Goal: Task Accomplishment & Management: Manage account settings

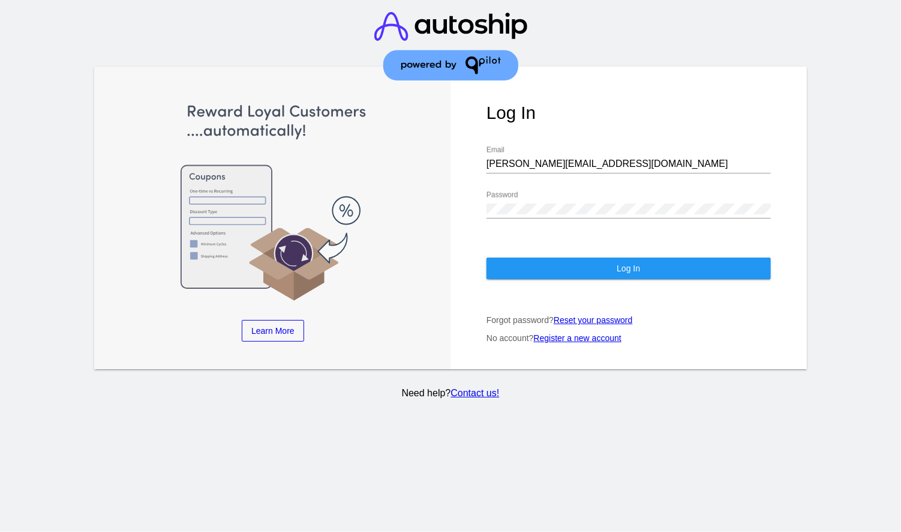
click at [630, 263] on span "Log In" at bounding box center [628, 268] width 23 height 10
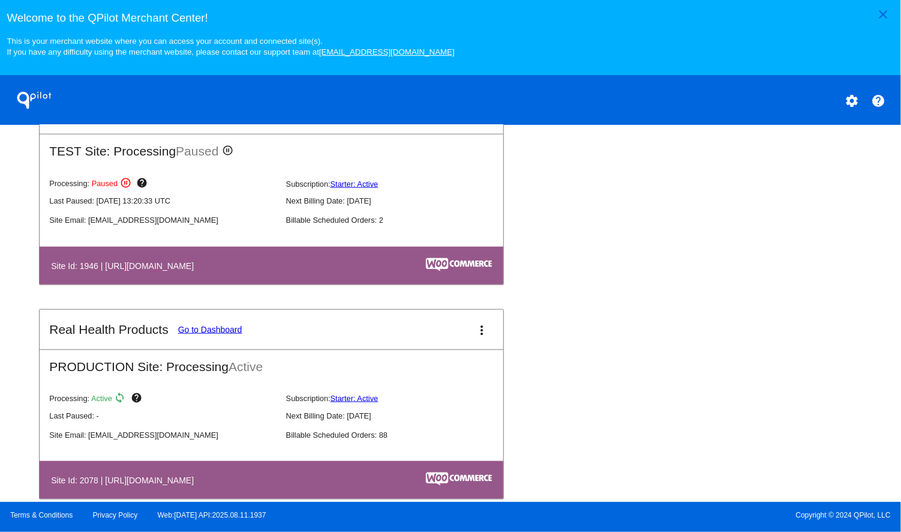
scroll to position [706, 0]
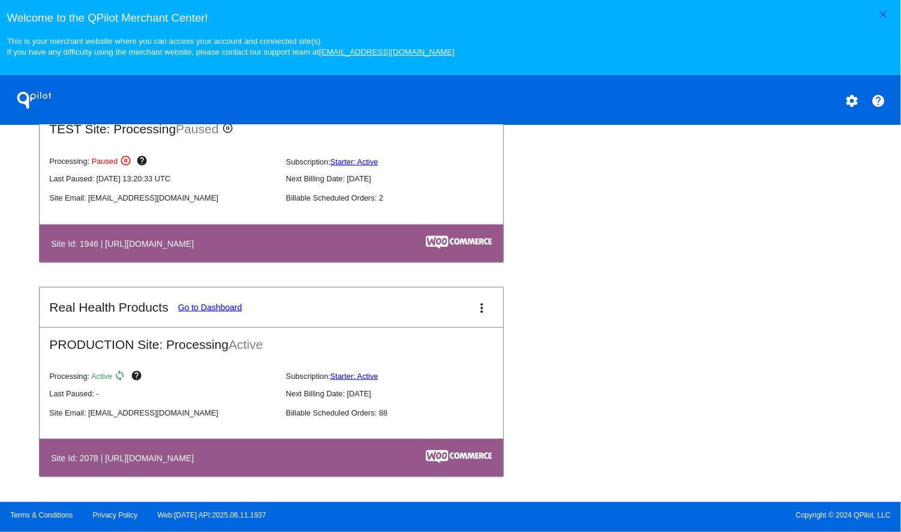
click at [226, 311] on link "Go to Dashboard" at bounding box center [210, 307] width 64 height 10
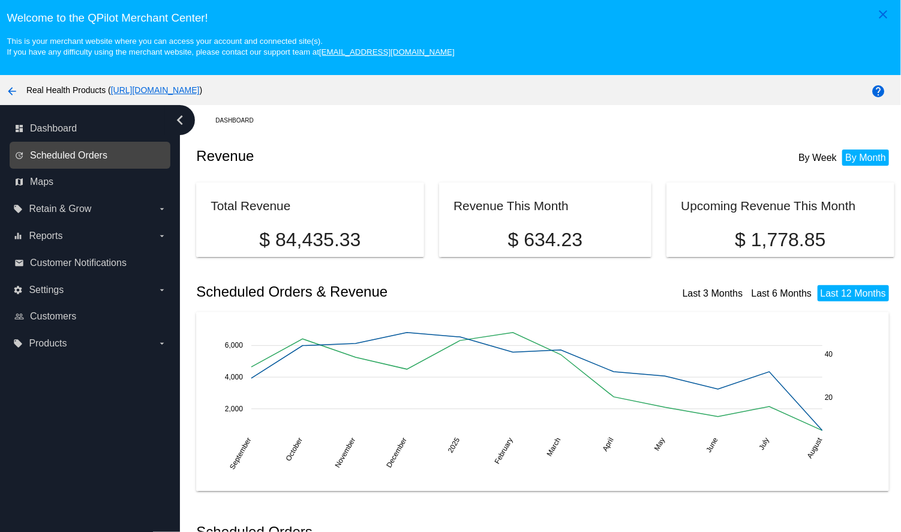
click at [84, 158] on span "Scheduled Orders" at bounding box center [68, 155] width 77 height 11
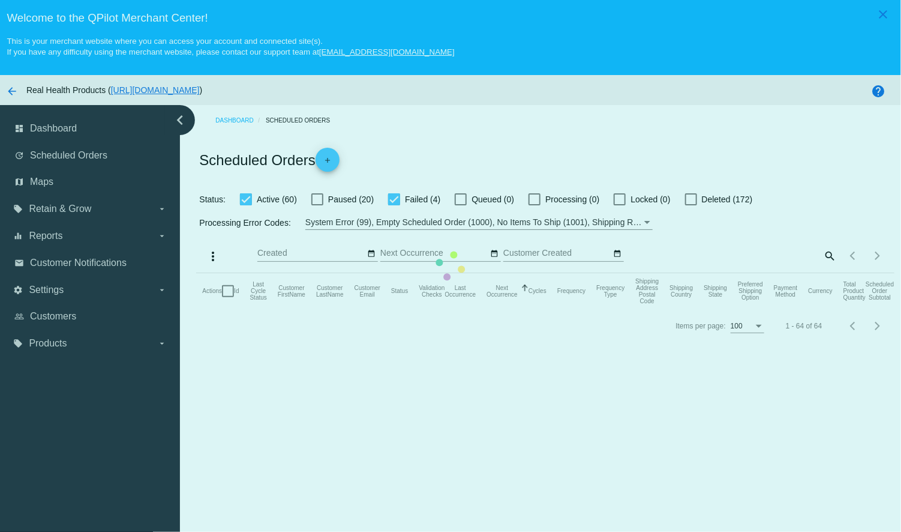
click at [747, 273] on mat-table "Actions Id Last Cycle Status Customer FirstName Customer LastName Customer Emai…" at bounding box center [545, 291] width 698 height 36
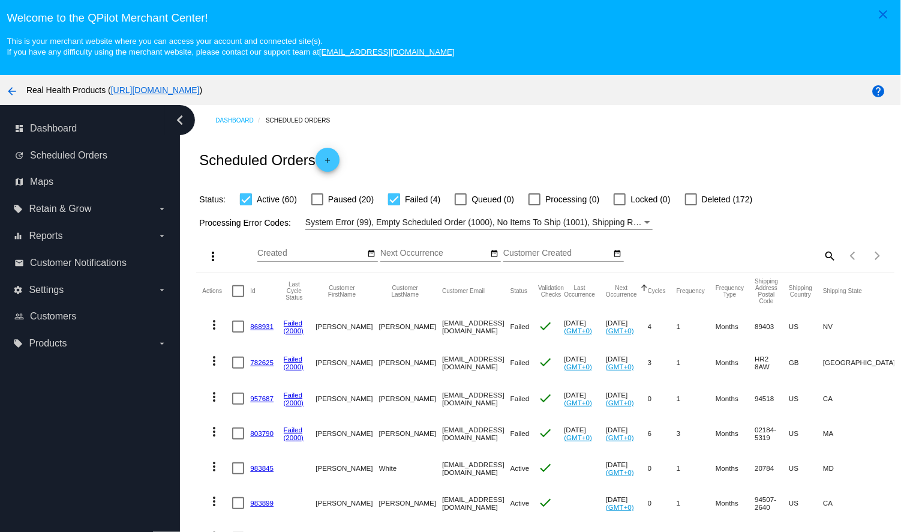
click at [828, 259] on mat-icon "search" at bounding box center [829, 255] width 14 height 19
click at [755, 256] on input "Search" at bounding box center [750, 253] width 174 height 10
paste input "[PERSON_NAME]"
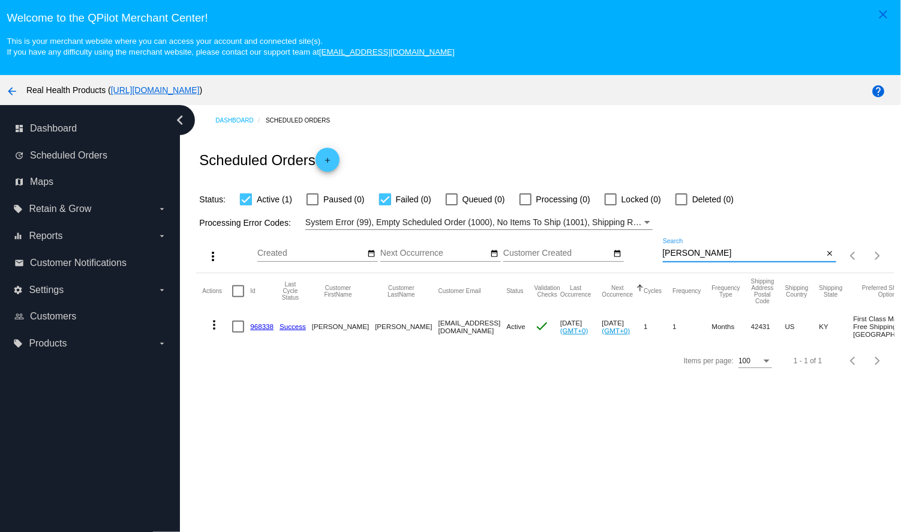
type input "[PERSON_NAME]"
click at [239, 332] on div at bounding box center [238, 326] width 12 height 12
click at [238, 333] on input "checkbox" at bounding box center [238, 332] width 1 height 1
checkbox input "true"
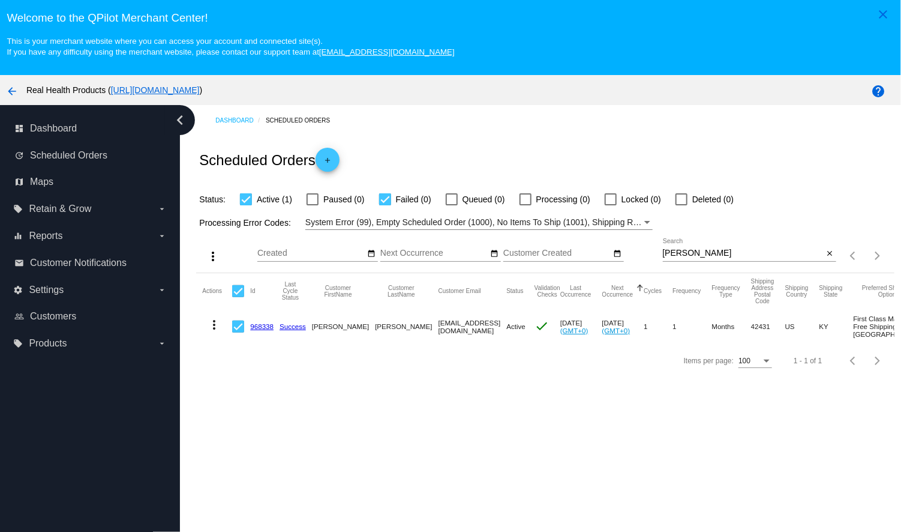
click at [217, 332] on mat-icon "more_vert" at bounding box center [214, 324] width 14 height 14
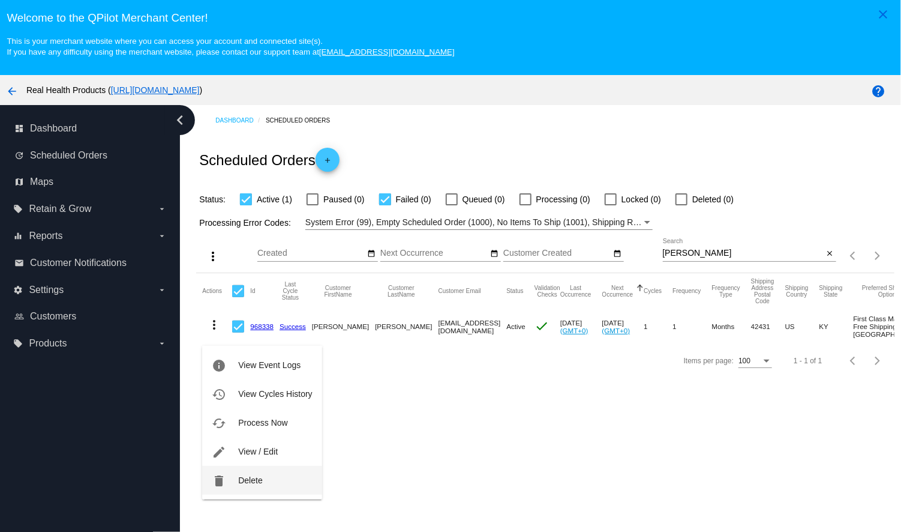
click at [257, 481] on span "Delete" at bounding box center [250, 480] width 24 height 10
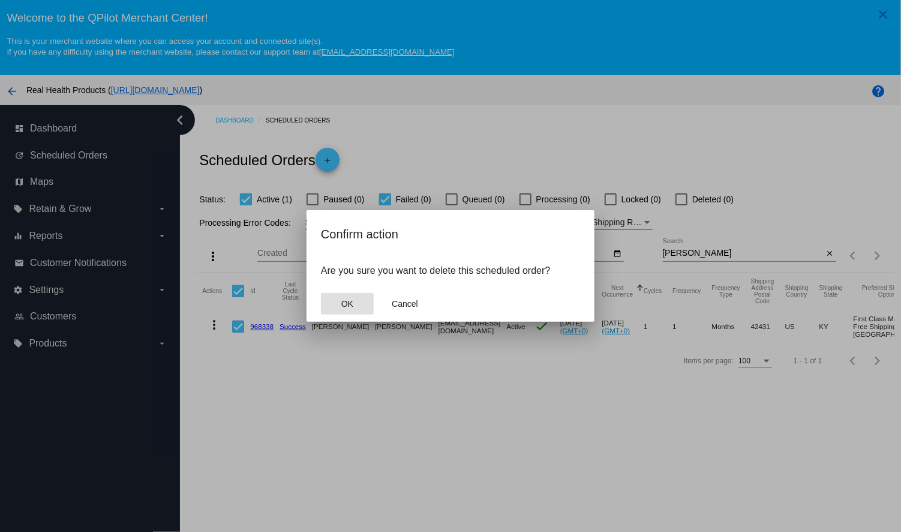
click at [346, 304] on span "OK" at bounding box center [347, 304] width 12 height 10
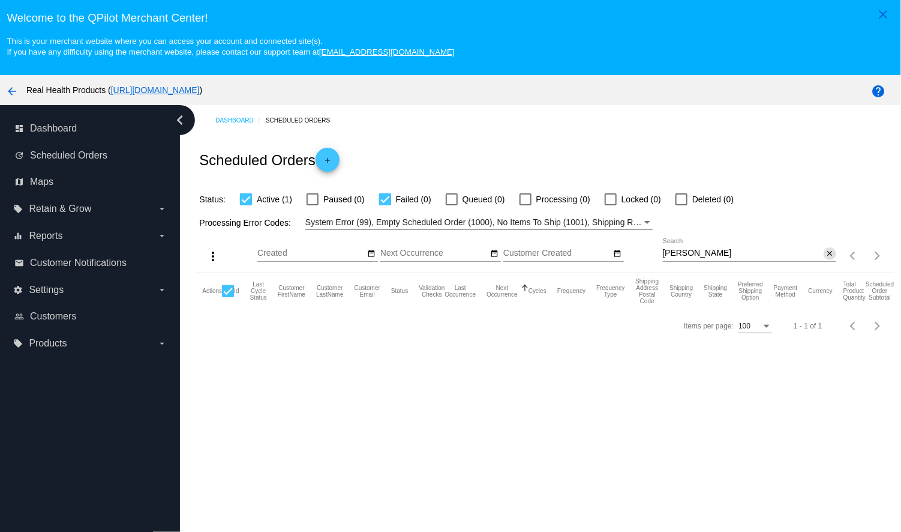
click at [831, 256] on mat-icon "close" at bounding box center [830, 254] width 8 height 10
